Goal: Download file/media

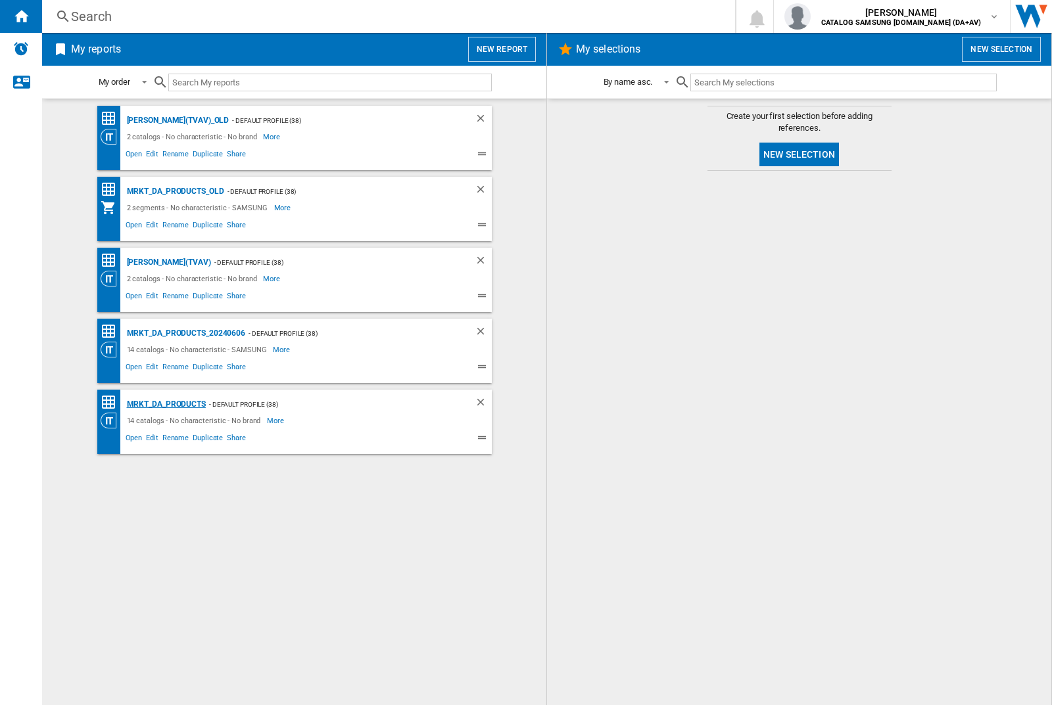
click at [166, 404] on div "MRKT_DA_PRODUCTS" at bounding box center [165, 404] width 82 height 16
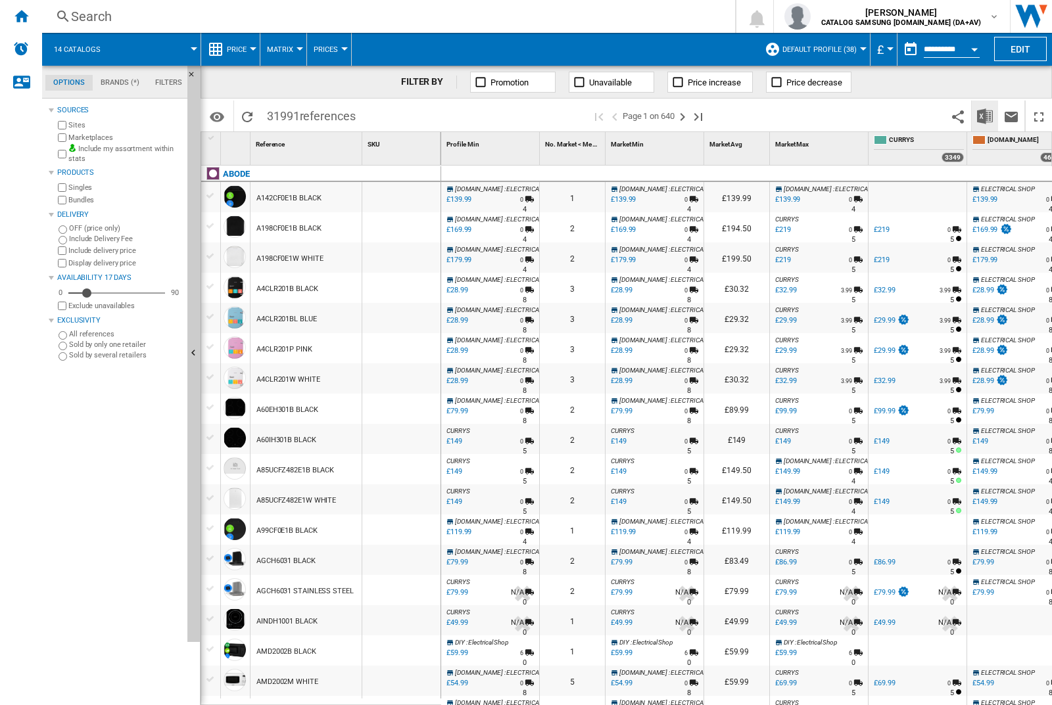
click at [984, 115] on img "Download in Excel" at bounding box center [985, 116] width 16 height 16
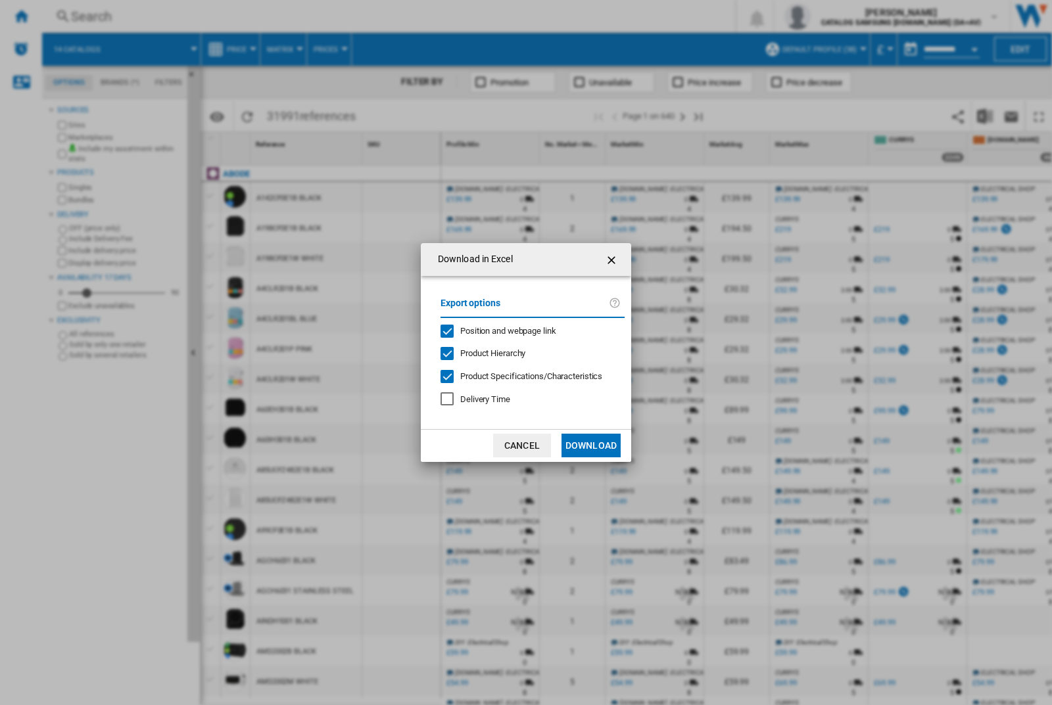
click at [499, 330] on span "Position and webpage link" at bounding box center [508, 331] width 96 height 10
click at [591, 446] on button "Download" at bounding box center [590, 446] width 59 height 24
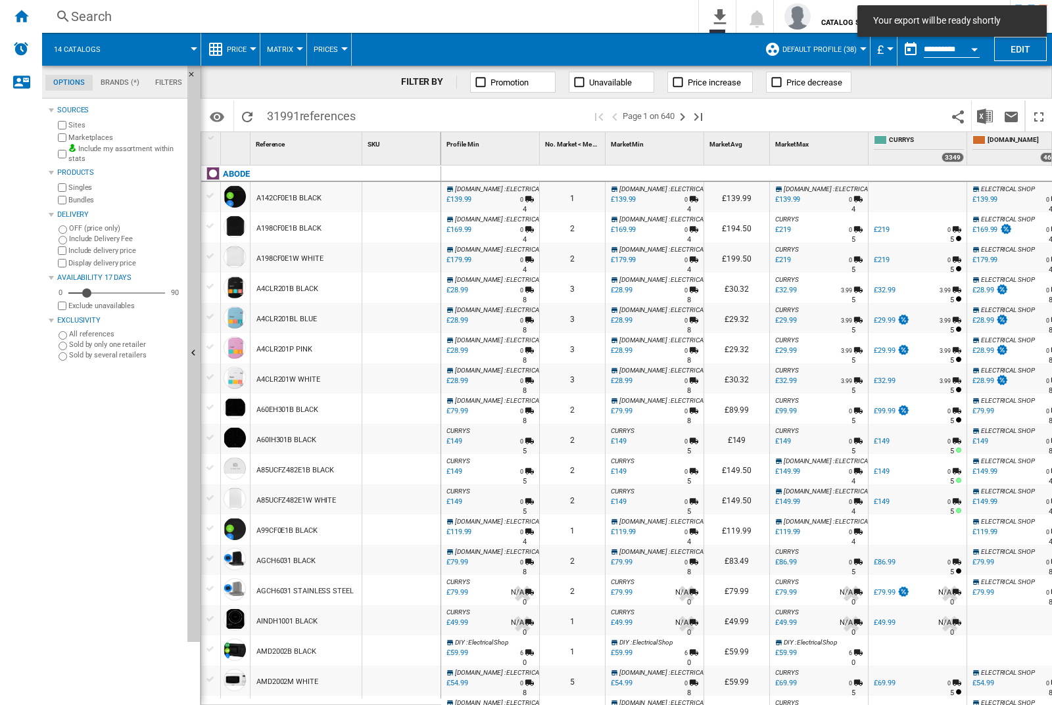
click at [406, 195] on div at bounding box center [401, 197] width 78 height 30
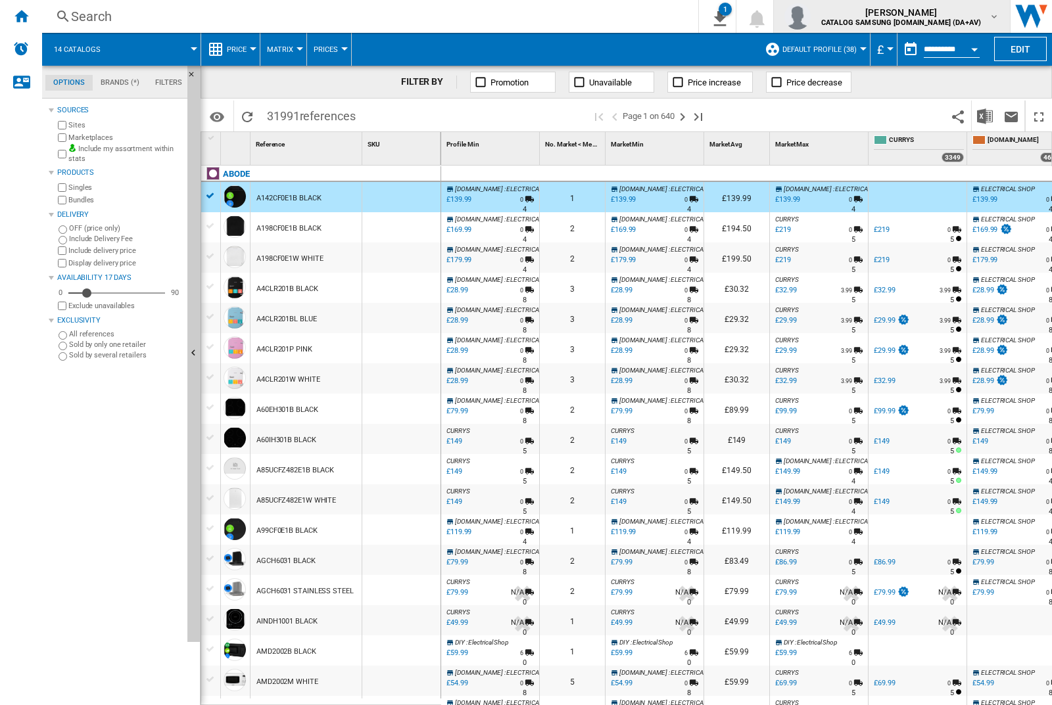
click at [811, 16] on img "button" at bounding box center [797, 16] width 26 height 26
